Goal: Navigation & Orientation: Find specific page/section

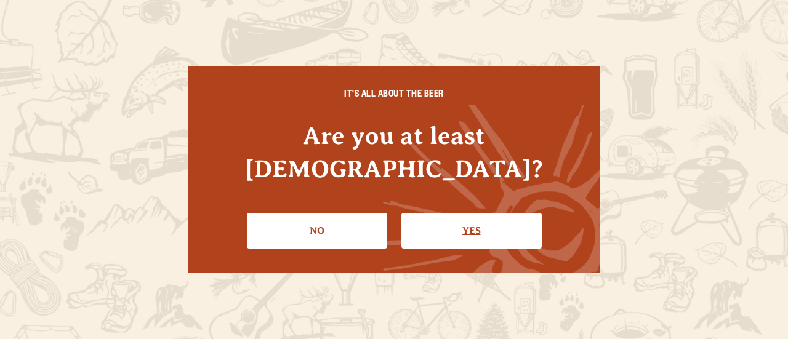
click at [480, 229] on link "Yes" at bounding box center [472, 231] width 140 height 36
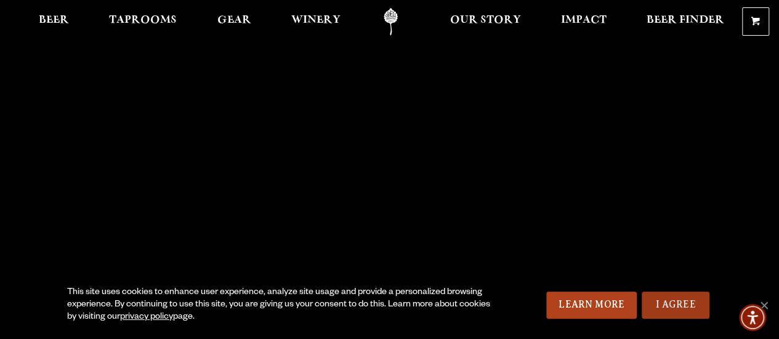
click at [667, 300] on link "I Agree" at bounding box center [676, 305] width 68 height 27
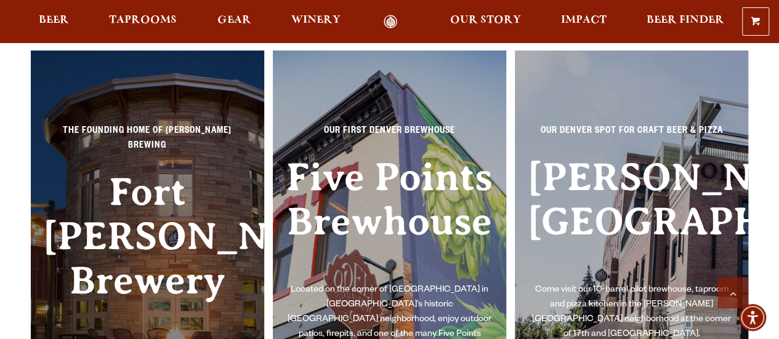
scroll to position [2587, 0]
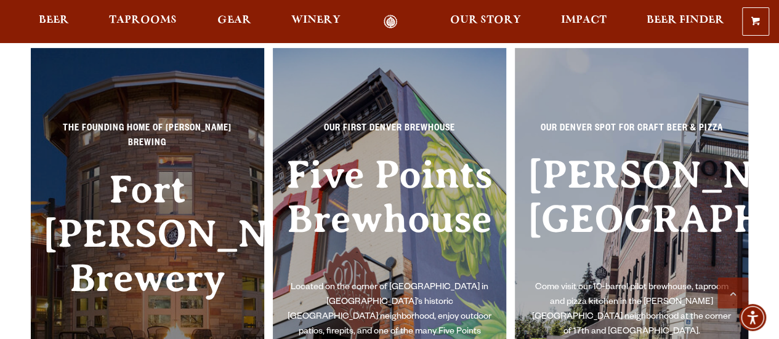
click at [148, 227] on h3 "Fort [PERSON_NAME] Brewery" at bounding box center [147, 254] width 209 height 173
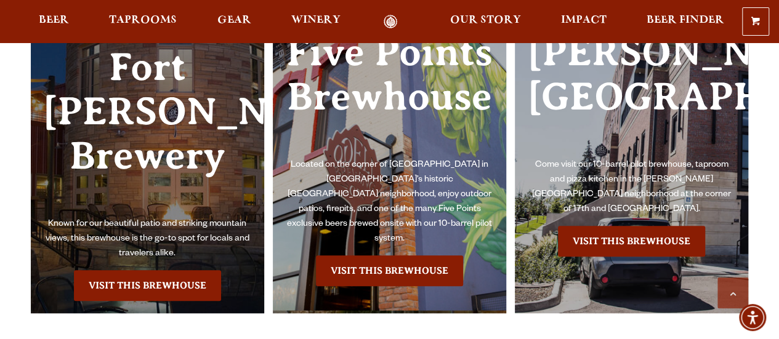
scroll to position [2710, 0]
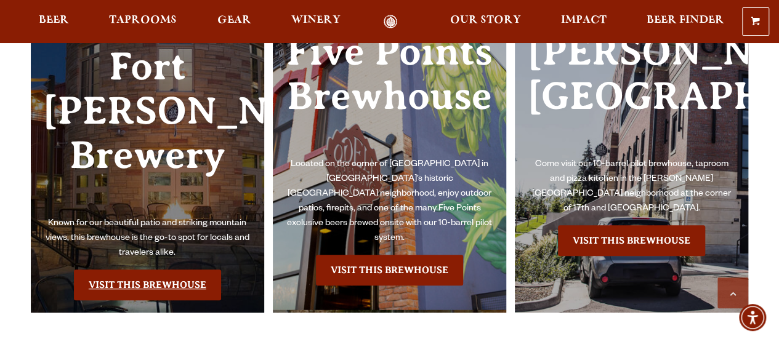
click at [180, 272] on link "Visit this Brewhouse" at bounding box center [147, 285] width 147 height 31
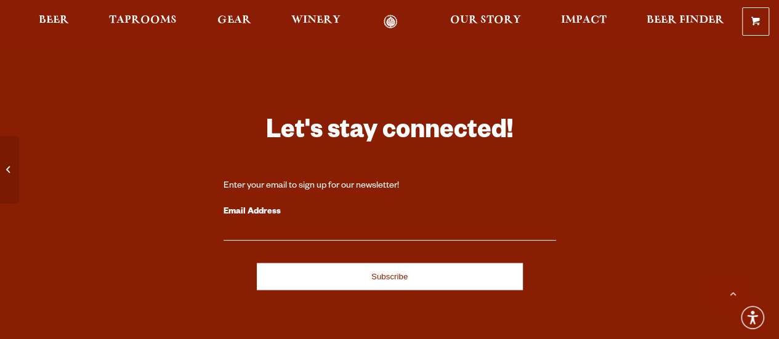
scroll to position [3336, 0]
